Goal: Task Accomplishment & Management: Complete application form

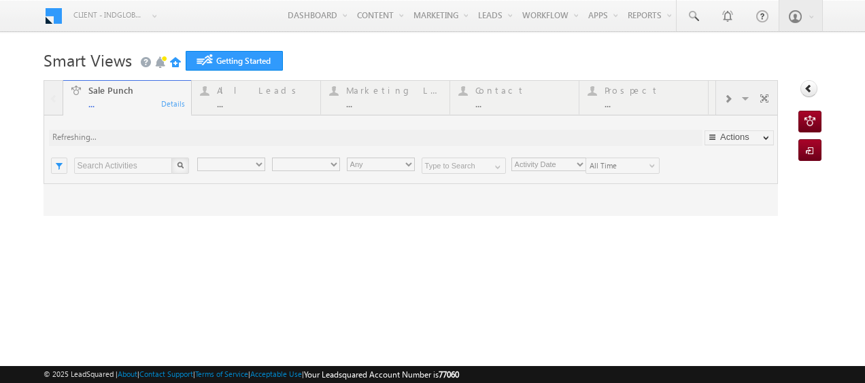
type input "Any Owner"
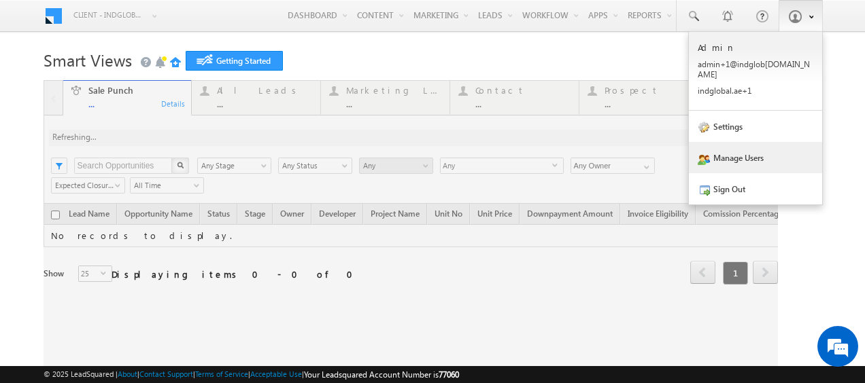
click at [736, 154] on link "Manage Users" at bounding box center [755, 157] width 133 height 31
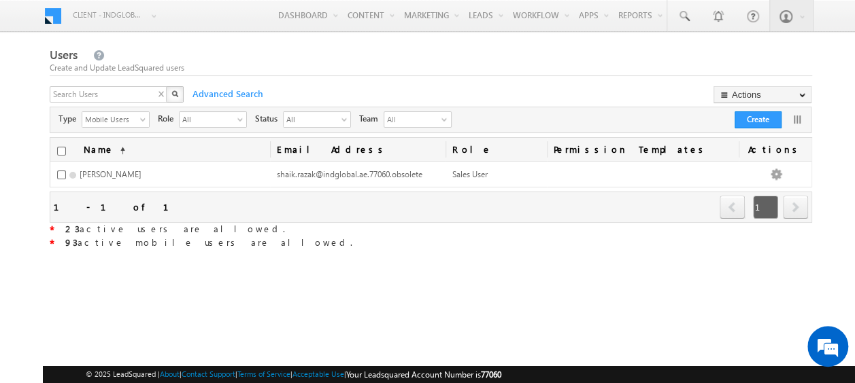
click at [158, 95] on div "X" at bounding box center [118, 96] width 136 height 20
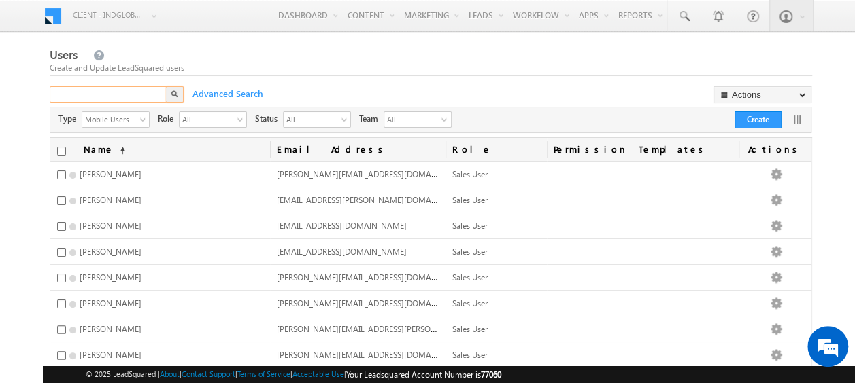
click at [109, 97] on input "text" at bounding box center [109, 94] width 118 height 16
type input "yash"
click at [175, 97] on img "button" at bounding box center [174, 93] width 7 height 7
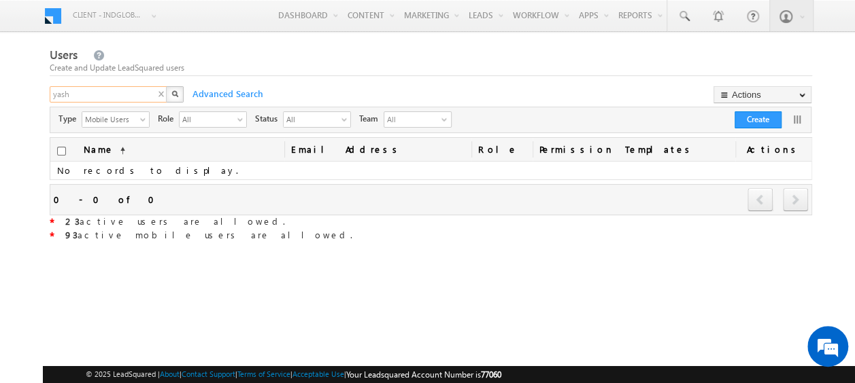
click at [102, 95] on input "yash" at bounding box center [109, 94] width 118 height 16
drag, startPoint x: 100, startPoint y: 93, endPoint x: 18, endPoint y: 96, distance: 82.3
click at [18, 96] on body "Menu Client - indglobal1 (77060) X (My Organization) - indglobal (48060) Client…" at bounding box center [427, 237] width 855 height 475
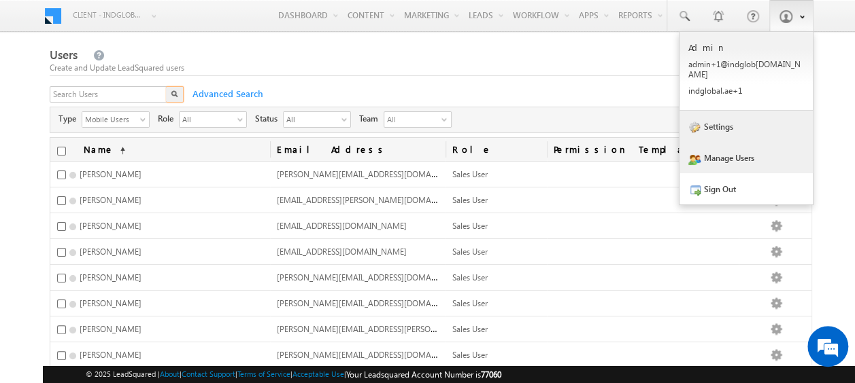
drag, startPoint x: 721, startPoint y: 120, endPoint x: 713, endPoint y: 121, distance: 7.5
click at [721, 120] on link "Settings" at bounding box center [745, 126] width 133 height 31
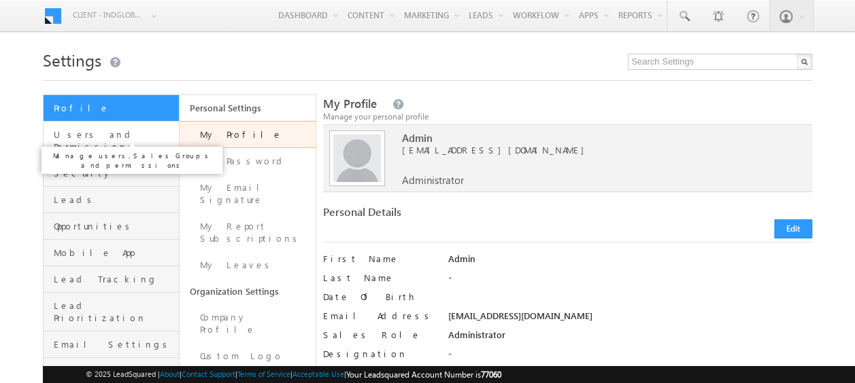
click at [81, 133] on span "Users and Permissions" at bounding box center [115, 140] width 122 height 24
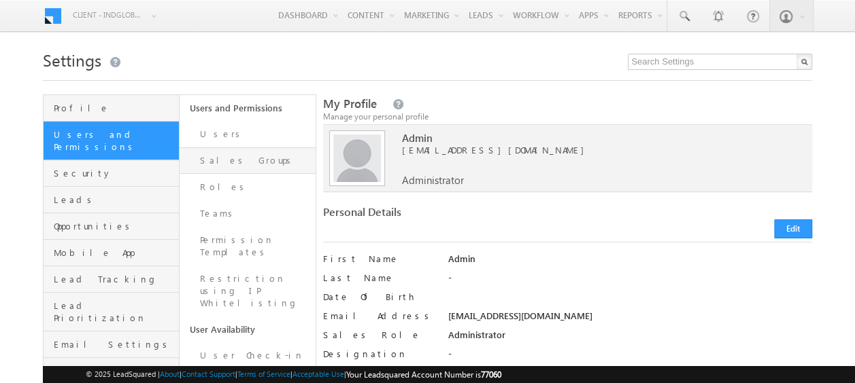
click at [222, 164] on link "Sales Groups" at bounding box center [247, 161] width 136 height 27
click at [226, 158] on link "Sales Groups" at bounding box center [247, 161] width 136 height 27
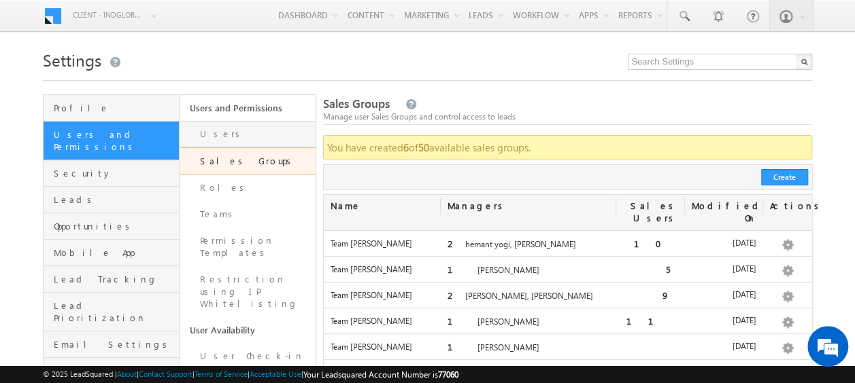
click at [206, 136] on link "Users" at bounding box center [247, 134] width 136 height 27
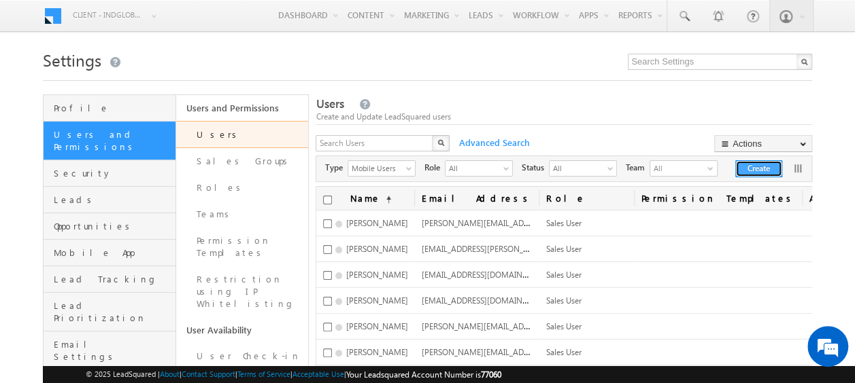
click at [767, 170] on button "Create" at bounding box center [758, 168] width 47 height 17
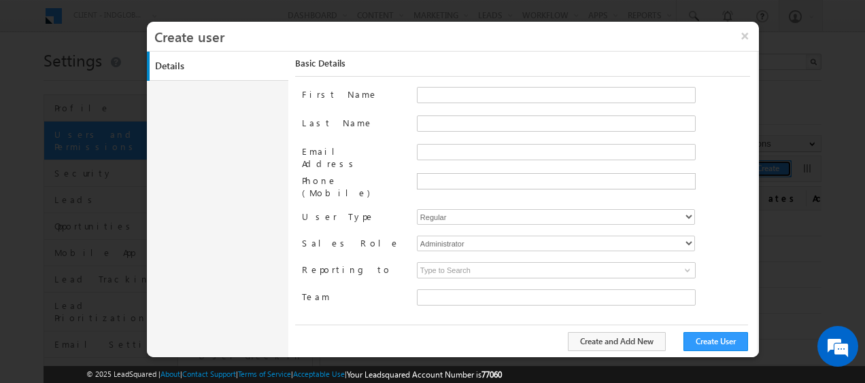
type input "faf8491d-252d-11ee-b523-12ccdbbfc88b"
click at [445, 148] on input "Email Address" at bounding box center [556, 152] width 279 height 16
paste input "deepjayesh.ashar@indglobal.ae"
drag, startPoint x: 460, startPoint y: 151, endPoint x: 405, endPoint y: 152, distance: 54.4
click at [405, 152] on div "Email Address deepjayesh.ashar@indglobal.ae" at bounding box center [526, 158] width 448 height 29
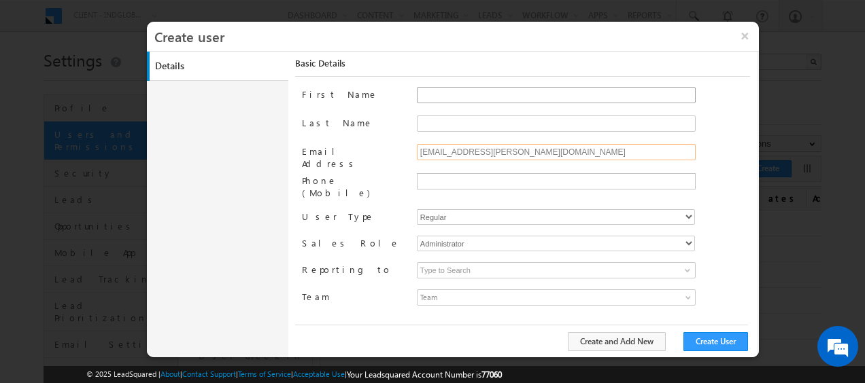
type input "deepjayesh.ashar@indglobal.ae"
click at [442, 95] on input "First Name" at bounding box center [556, 95] width 279 height 16
paste input "deepjayesh"
type input "deepjayesh"
drag, startPoint x: 465, startPoint y: 150, endPoint x: 485, endPoint y: 152, distance: 19.8
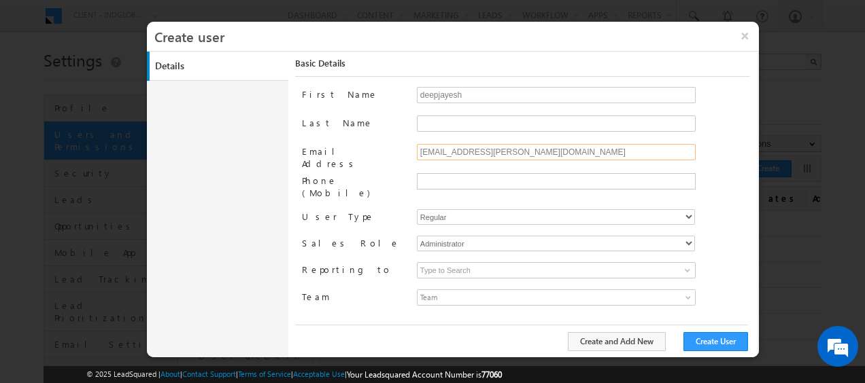
click at [485, 152] on input "deepjayesh.ashar@indglobal.ae" at bounding box center [556, 152] width 279 height 16
click at [425, 124] on input "Last Name" at bounding box center [556, 124] width 279 height 16
paste input "ashar"
type input "ashar"
click at [384, 124] on label "Last Name" at bounding box center [353, 123] width 103 height 14
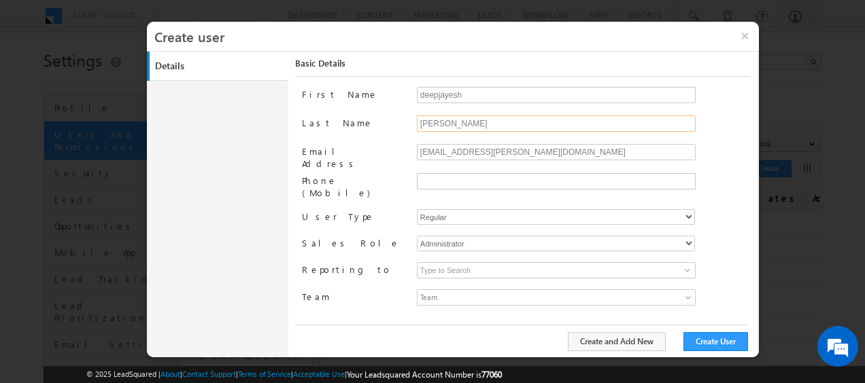
click at [417, 124] on input "ashar" at bounding box center [556, 124] width 279 height 16
click at [424, 94] on input "deepjayesh" at bounding box center [556, 95] width 279 height 16
type input "Deepjayesh"
type input "Ashar"
click at [689, 209] on select "Regular Mobile" at bounding box center [556, 217] width 278 height 16
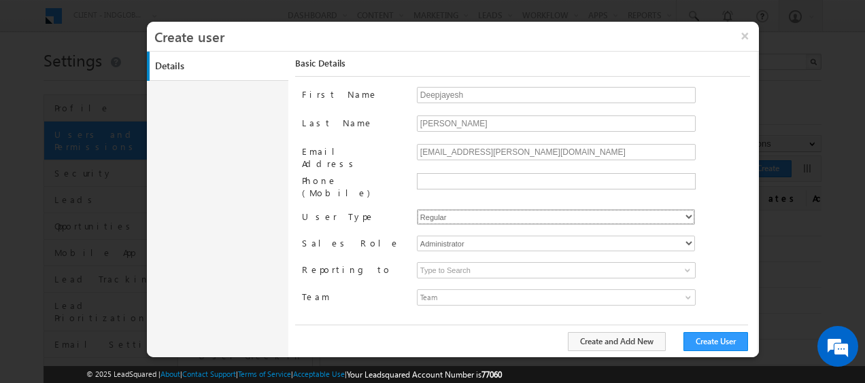
select select "1"
click at [417, 209] on select "Regular Mobile" at bounding box center [556, 217] width 278 height 16
type input "faf8491d-252d-11ee-b523-12ccdbbfc88b"
click at [500, 236] on select "Administrator Marketing User Sales Manager Sales User" at bounding box center [556, 244] width 278 height 16
select select "Sales_User"
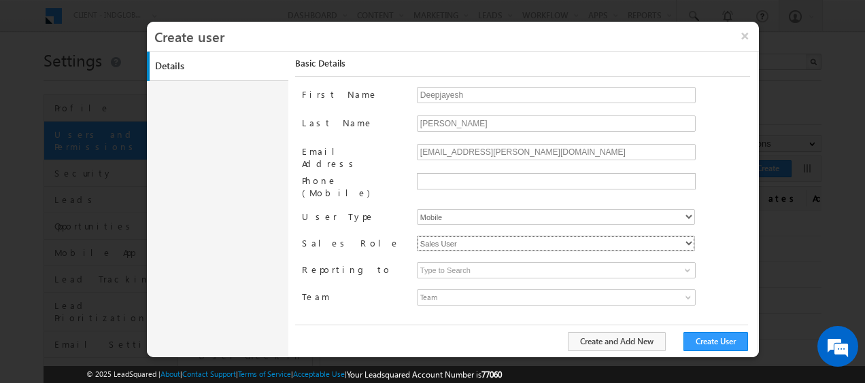
click at [417, 236] on select "Administrator Marketing User Sales Manager Sales User" at bounding box center [556, 244] width 278 height 16
type input "faf8491d-252d-11ee-b523-12ccdbbfc88b"
click at [681, 264] on link at bounding box center [685, 271] width 17 height 14
type input "a"
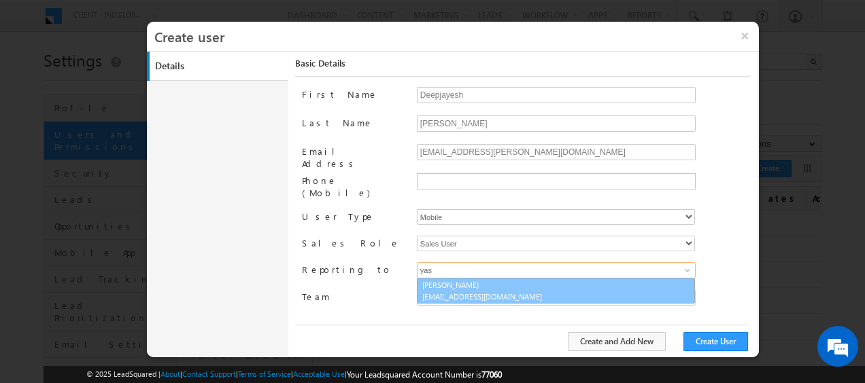
click at [447, 292] on span "yash.rajput@indglobal.ae" at bounding box center [483, 297] width 122 height 10
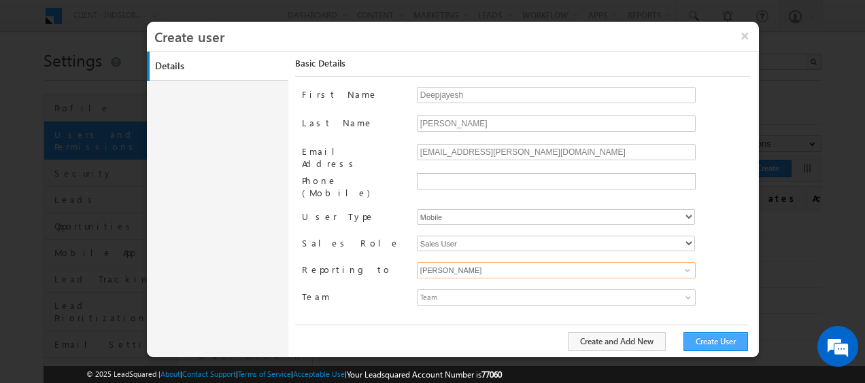
type input "[PERSON_NAME]"
click at [716, 342] on button "Create User" at bounding box center [715, 341] width 65 height 19
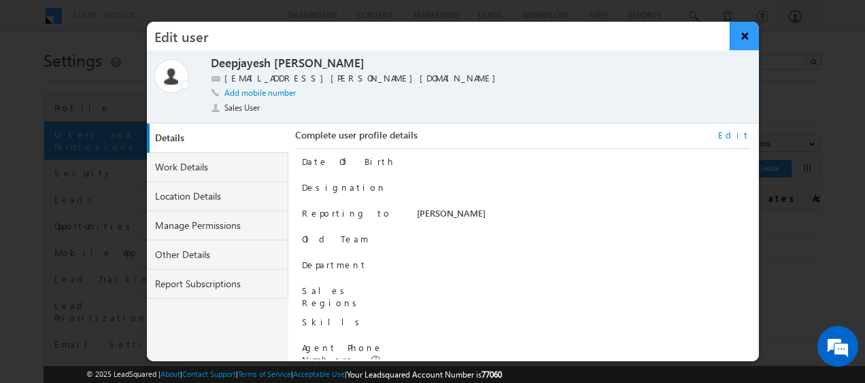
click at [743, 39] on button "×" at bounding box center [744, 36] width 29 height 29
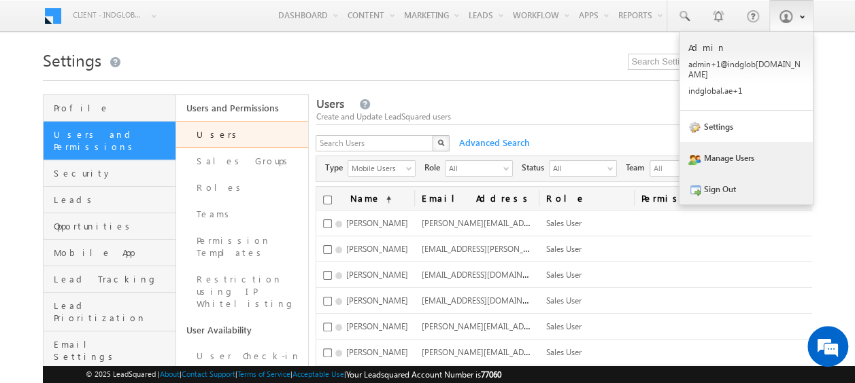
click at [714, 175] on link "Sign Out" at bounding box center [745, 188] width 133 height 31
